Goal: Navigation & Orientation: Find specific page/section

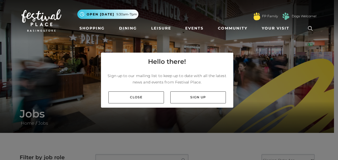
click at [157, 95] on link "Close" at bounding box center [136, 97] width 56 height 12
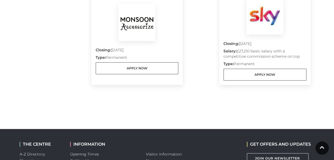
scroll to position [266, 0]
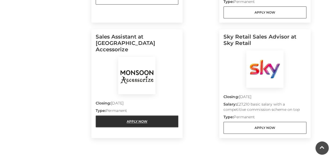
click at [133, 115] on link "Apply Now" at bounding box center [137, 121] width 83 height 12
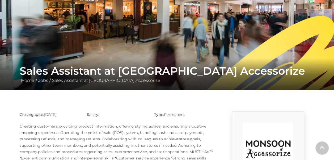
scroll to position [106, 0]
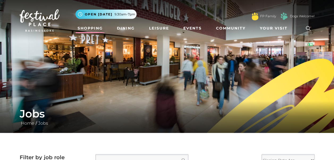
click at [85, 26] on link "Shopping" at bounding box center [89, 28] width 29 height 10
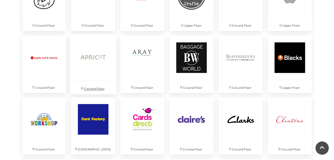
scroll to position [478, 0]
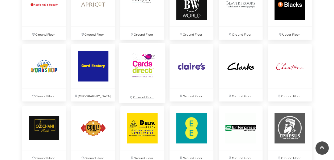
click at [152, 70] on img at bounding box center [142, 66] width 46 height 46
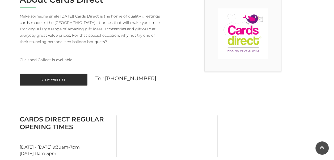
scroll to position [159, 0]
click at [68, 78] on link "View Website" at bounding box center [54, 80] width 68 height 12
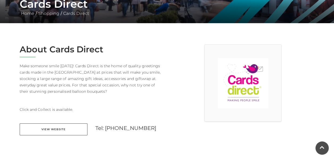
scroll to position [106, 0]
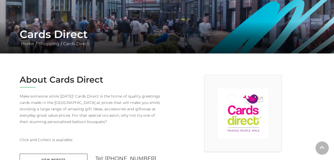
scroll to position [133, 0]
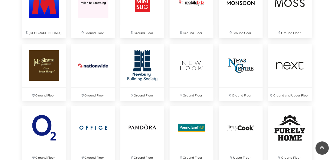
scroll to position [1010, 0]
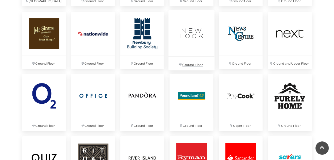
click at [195, 48] on img at bounding box center [191, 33] width 46 height 46
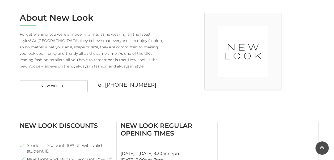
scroll to position [186, 0]
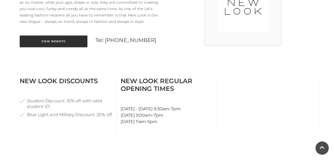
click at [53, 45] on link "View Website" at bounding box center [54, 41] width 68 height 12
